Goal: Navigation & Orientation: Find specific page/section

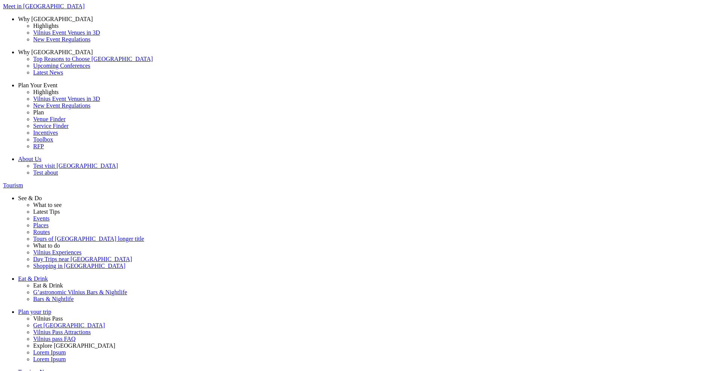
click at [562, 32] on button "Lt" at bounding box center [557, 28] width 10 height 8
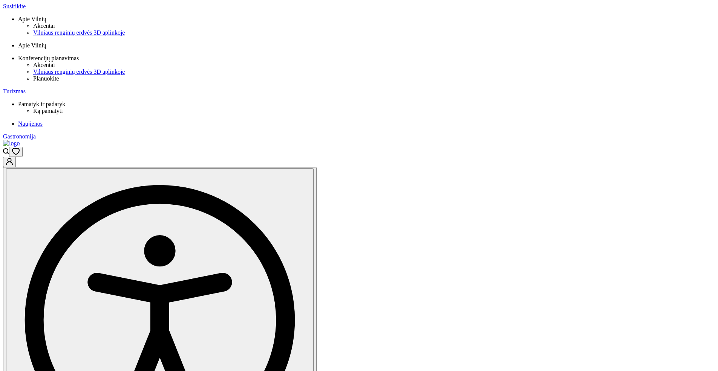
click at [565, 32] on button "Pl" at bounding box center [570, 28] width 11 height 8
click at [20, 140] on img at bounding box center [11, 143] width 17 height 7
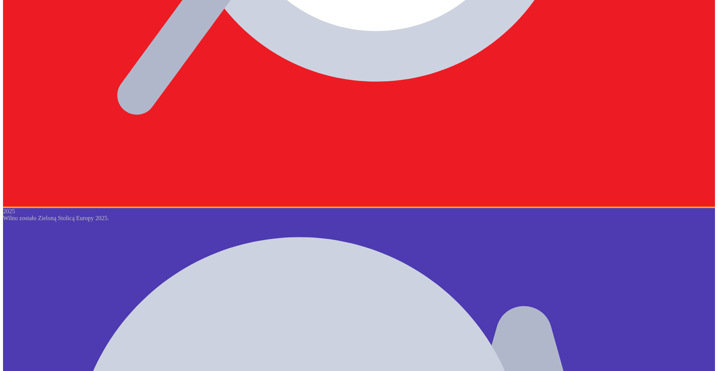
scroll to position [473, 0]
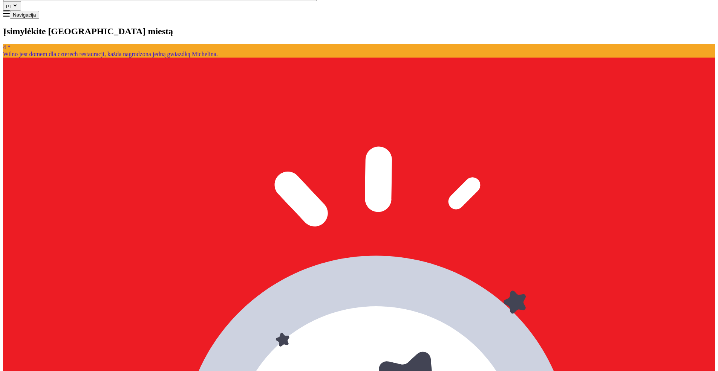
click at [21, 11] on button "PL" at bounding box center [12, 5] width 18 height 9
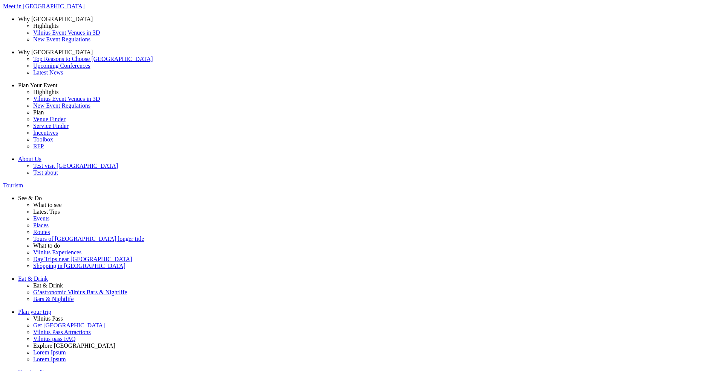
scroll to position [473, 0]
click at [567, 32] on button "Pl" at bounding box center [567, 28] width 11 height 8
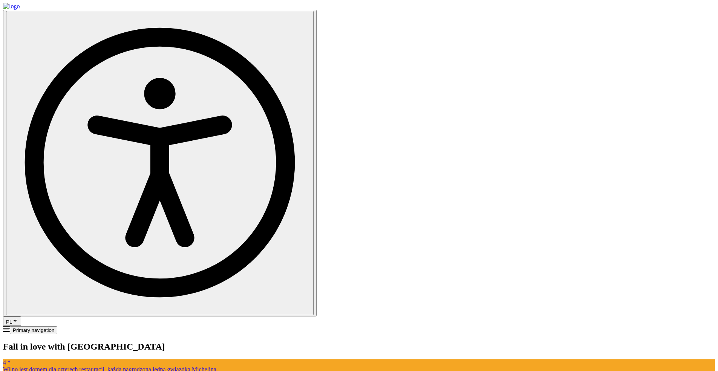
click at [21, 317] on button "PL" at bounding box center [12, 321] width 18 height 9
click at [20, 10] on img at bounding box center [11, 6] width 17 height 7
click at [21, 317] on button "PL" at bounding box center [12, 321] width 18 height 9
drag, startPoint x: 568, startPoint y: 34, endPoint x: 564, endPoint y: 33, distance: 4.9
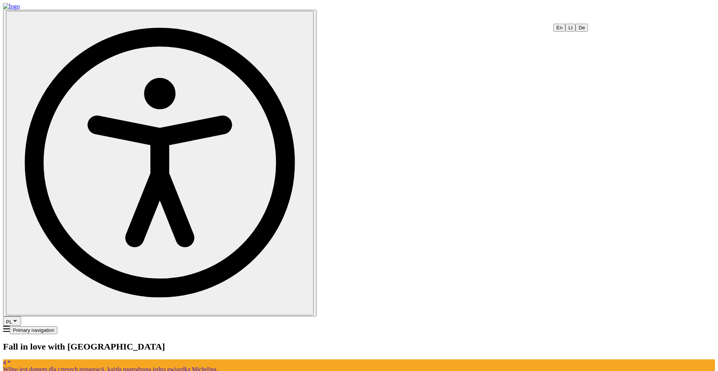
click at [565, 32] on button "En" at bounding box center [559, 28] width 12 height 8
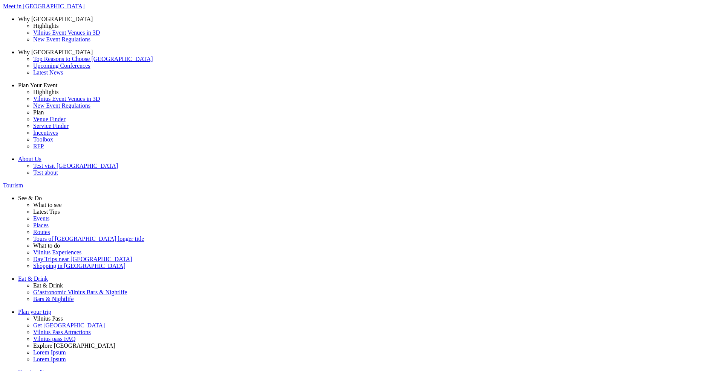
click at [84, 9] on span "Meet in [GEOGRAPHIC_DATA]" at bounding box center [43, 6] width 81 height 6
click at [41, 156] on span "About Us" at bounding box center [29, 159] width 23 height 6
click at [562, 32] on button "Lt" at bounding box center [557, 28] width 10 height 8
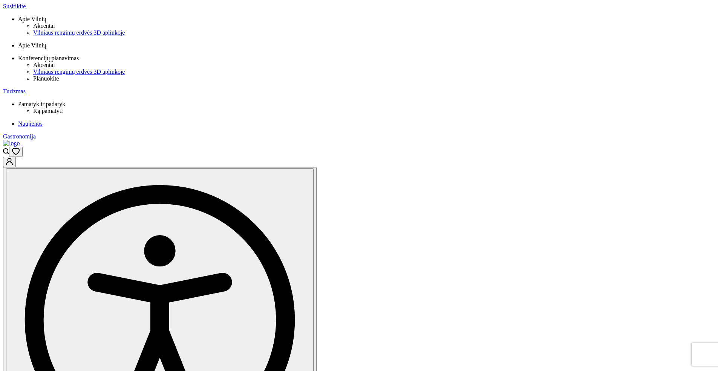
drag, startPoint x: 0, startPoint y: 0, endPoint x: 571, endPoint y: 13, distance: 570.9
click at [568, 32] on button "Pl" at bounding box center [570, 28] width 11 height 8
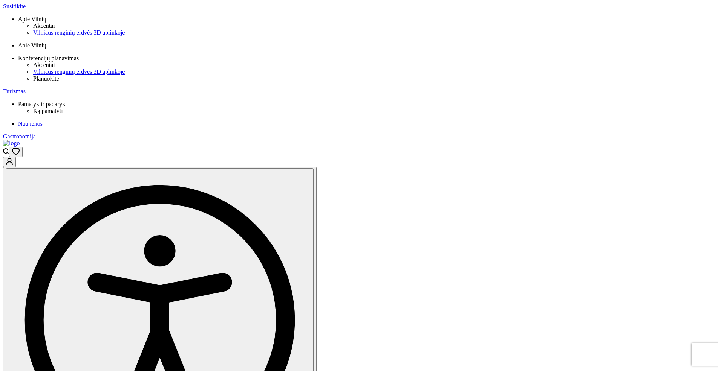
click at [576, 32] on button "De" at bounding box center [582, 28] width 12 height 8
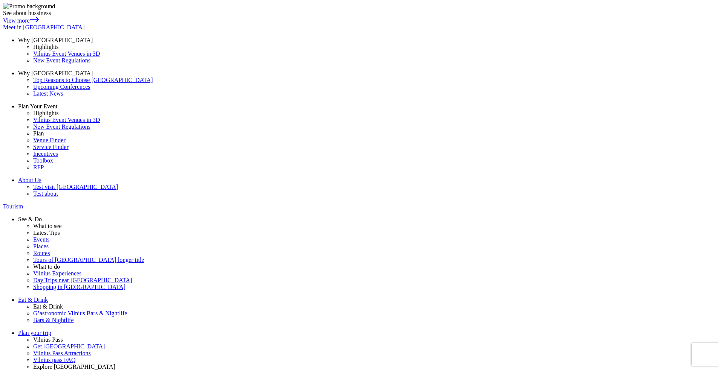
click at [562, 32] on button "Lt" at bounding box center [557, 28] width 10 height 8
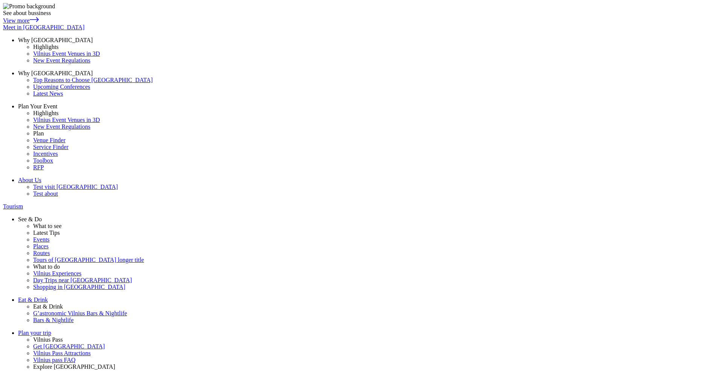
drag, startPoint x: 313, startPoint y: 165, endPoint x: 373, endPoint y: 128, distance: 70.4
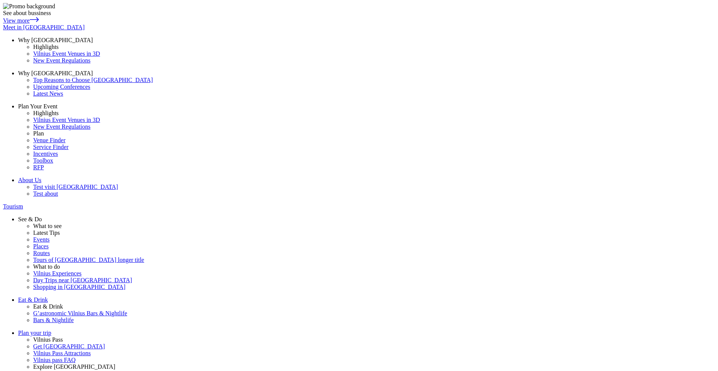
click at [264, 21] on nav "See about bussiness View more Meet in Vilnius Why Vilnius Highlights Vilnius Ev…" at bounding box center [359, 306] width 712 height 607
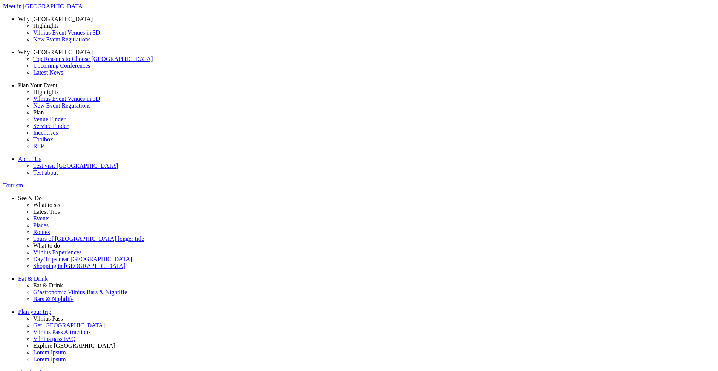
click at [562, 32] on button "Lt" at bounding box center [557, 28] width 10 height 8
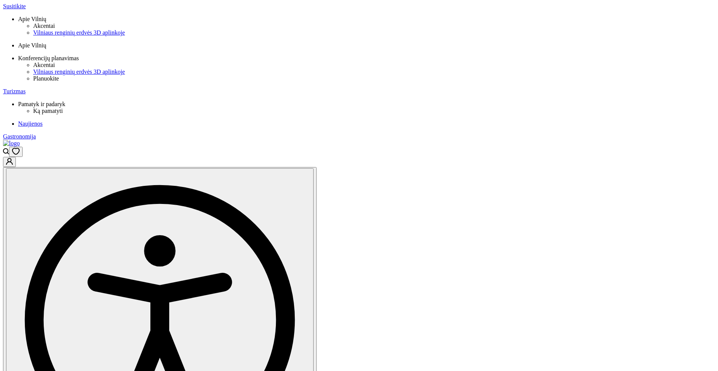
click at [565, 32] on button "Pl" at bounding box center [570, 28] width 11 height 8
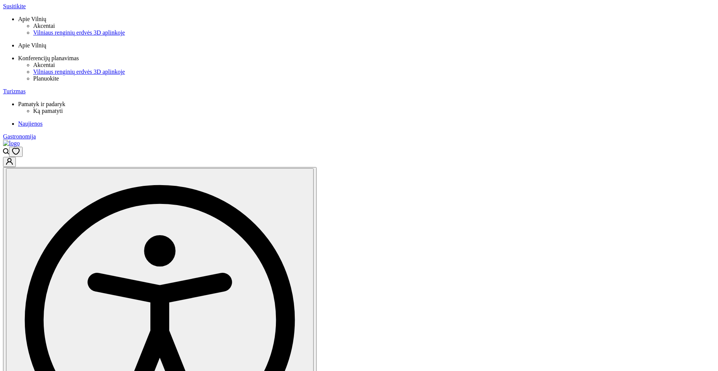
drag, startPoint x: 568, startPoint y: 12, endPoint x: 567, endPoint y: 16, distance: 3.8
click at [576, 32] on button "De" at bounding box center [582, 28] width 12 height 8
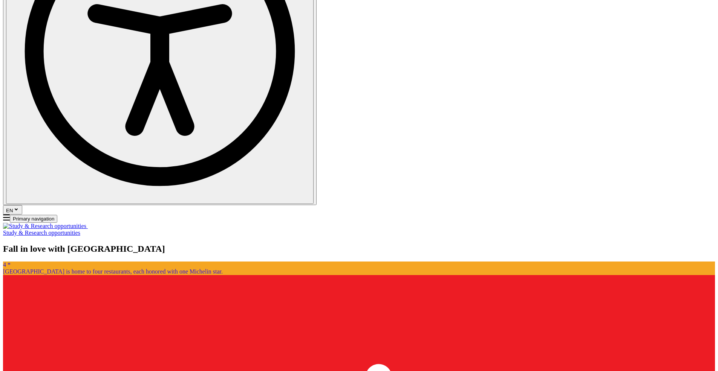
scroll to position [953, 0]
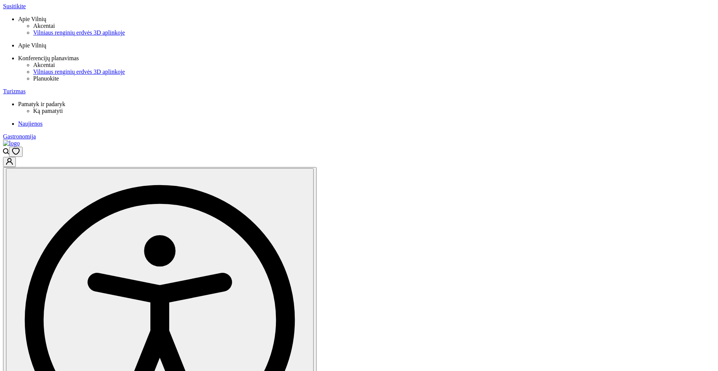
click at [568, 32] on button "Pl" at bounding box center [570, 28] width 11 height 8
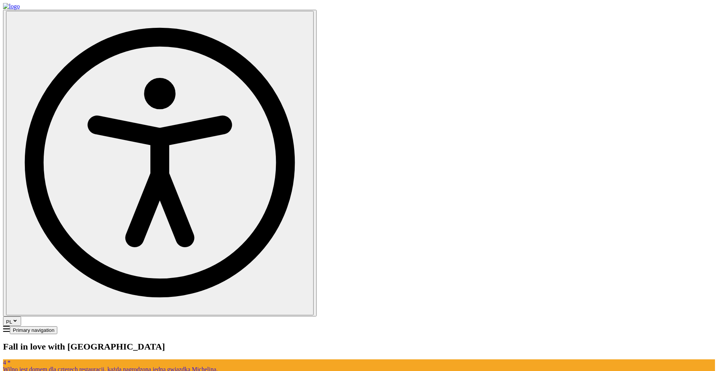
click at [21, 317] on button "PL" at bounding box center [12, 321] width 18 height 9
click at [575, 32] on button "De" at bounding box center [581, 28] width 12 height 8
